Goal: Download file/media

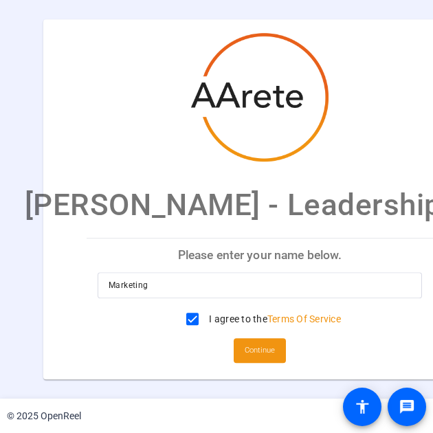
click at [431, 99] on body "Adam Schulz - Leadership Bio Please enter your name below. Marketing I agree to…" at bounding box center [216, 216] width 433 height 433
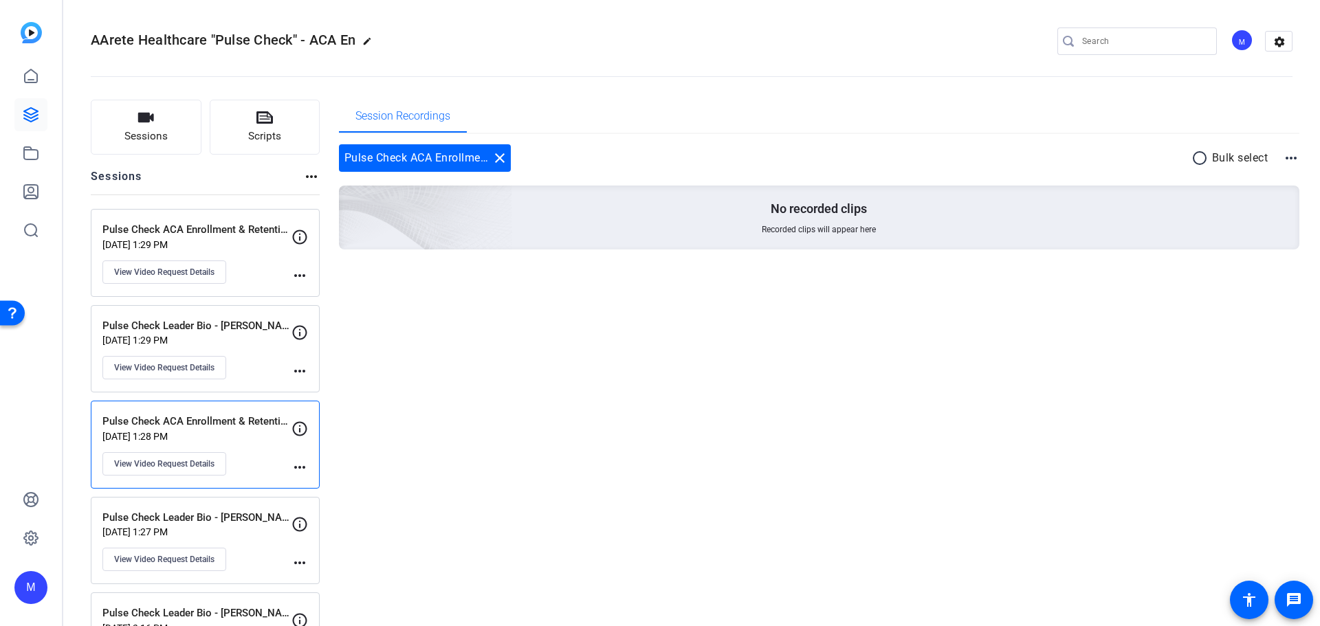
click at [242, 433] on p "Aug 22, 2025 @ 1:28 PM" at bounding box center [196, 436] width 189 height 11
click at [243, 230] on p "Pulse Check ACA Enrollment & Retention - Liz L" at bounding box center [196, 230] width 189 height 16
click at [254, 349] on div "Pulse Check Leader Bio - Liz L Aug 22, 2025 @ 1:29 PM View Video Request Details" at bounding box center [196, 349] width 189 height 62
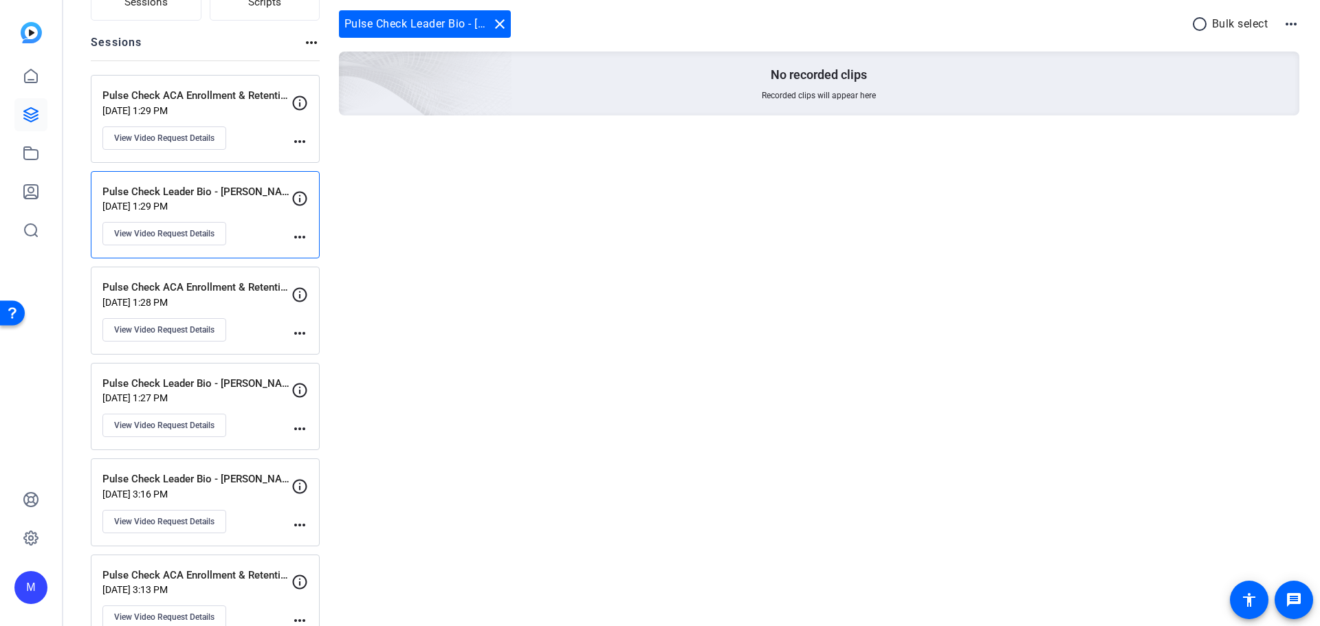
scroll to position [138, 0]
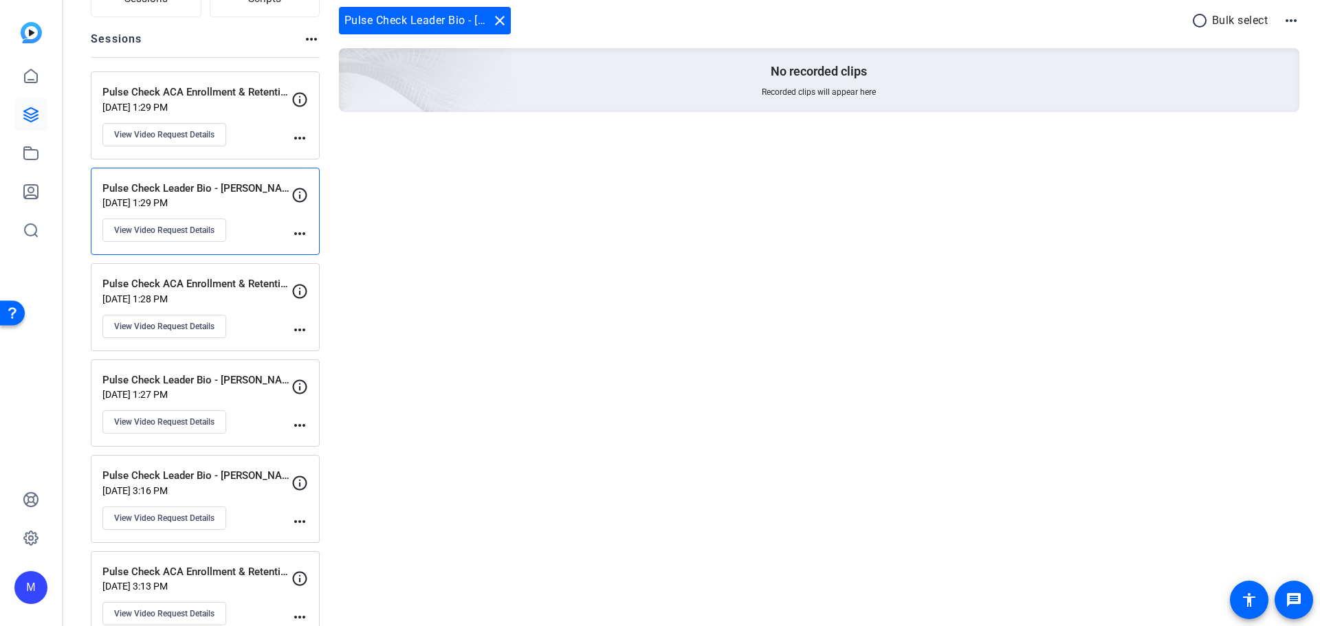
click at [254, 431] on div "Pulse Check Leader Bio - Mark O Aug 22, 2025 @ 1:27 PM View Video Request Detai…" at bounding box center [196, 404] width 189 height 62
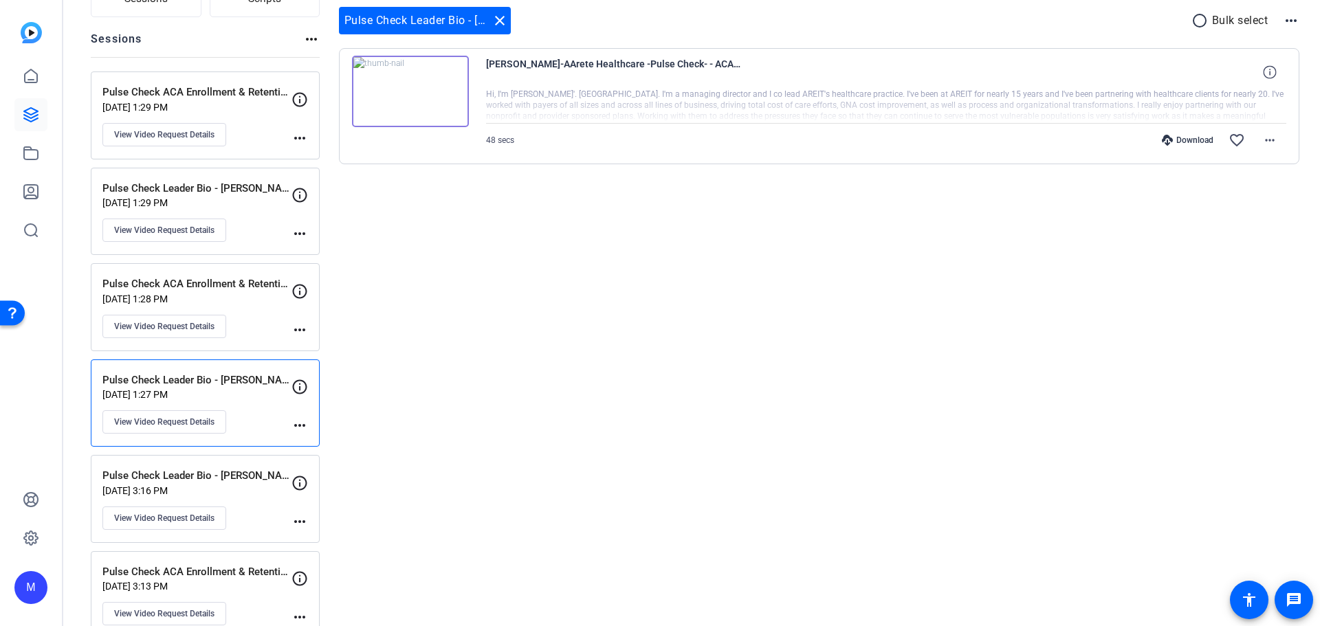
click at [1167, 143] on div "Download" at bounding box center [1187, 140] width 65 height 11
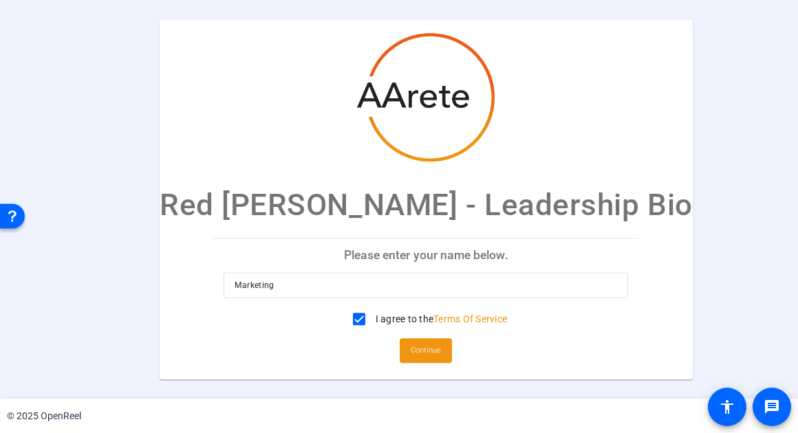
drag, startPoint x: 448, startPoint y: 144, endPoint x: 270, endPoint y: 10, distance: 223.0
click at [448, 142] on img at bounding box center [426, 97] width 138 height 129
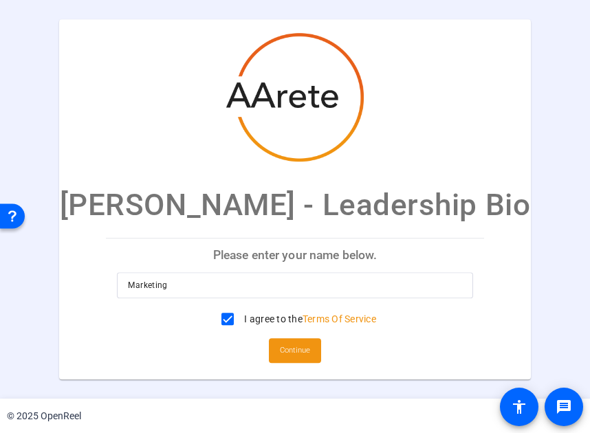
drag, startPoint x: 186, startPoint y: 107, endPoint x: 201, endPoint y: 76, distance: 34.1
click at [186, 105] on mat-card-title "Scott Rees - Leadership Bio" at bounding box center [295, 123] width 472 height 208
